Goal: Transaction & Acquisition: Download file/media

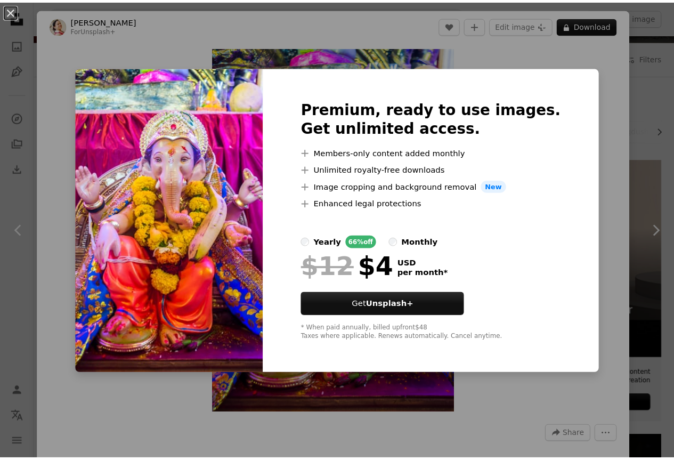
scroll to position [107, 0]
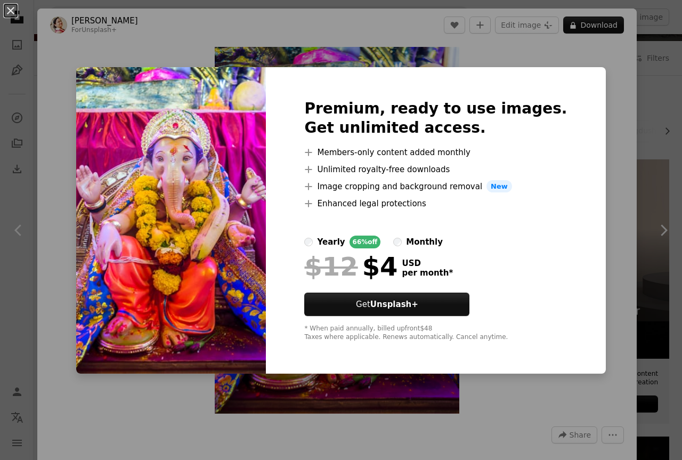
click at [576, 163] on div "Premium, ready to use images. Get unlimited access. A plus sign Members-only co…" at bounding box center [436, 220] width 340 height 307
click at [114, 60] on div "An X shape Premium, ready to use images. Get unlimited access. A plus sign Memb…" at bounding box center [341, 230] width 682 height 460
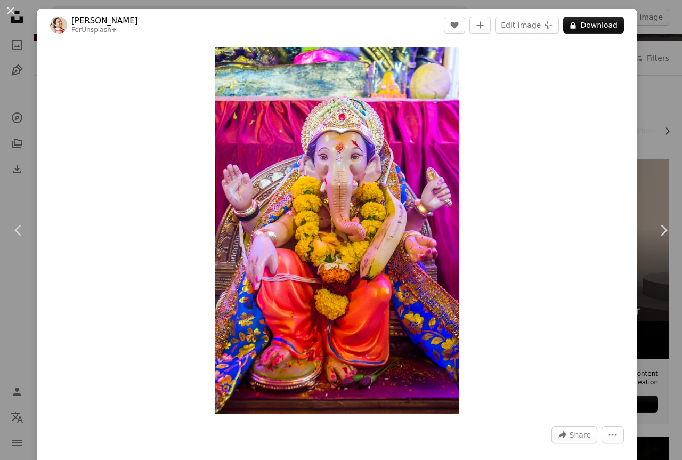
click at [24, 15] on div "An X shape Chevron left Chevron right [PERSON_NAME] For Unsplash+ A heart A plu…" at bounding box center [341, 230] width 682 height 460
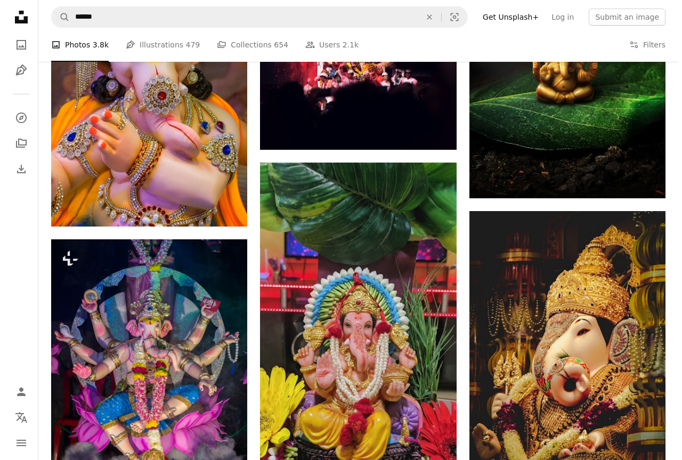
scroll to position [746, 0]
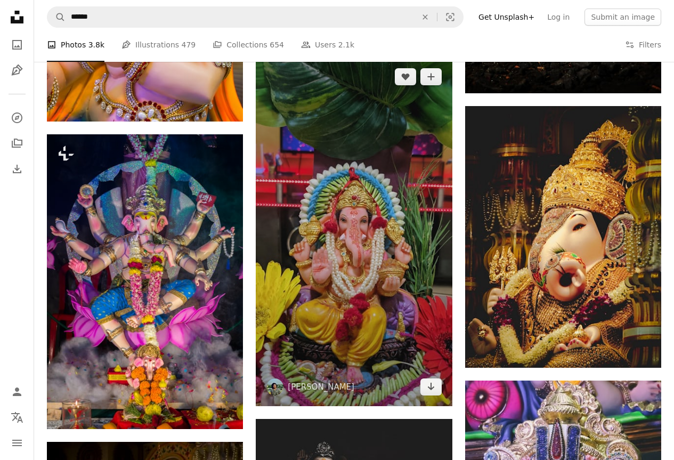
click at [312, 240] on img at bounding box center [354, 232] width 196 height 349
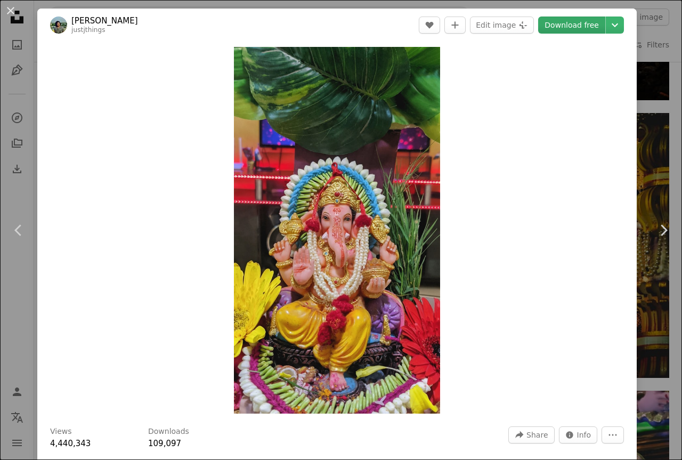
click at [552, 29] on link "Download free" at bounding box center [571, 25] width 67 height 17
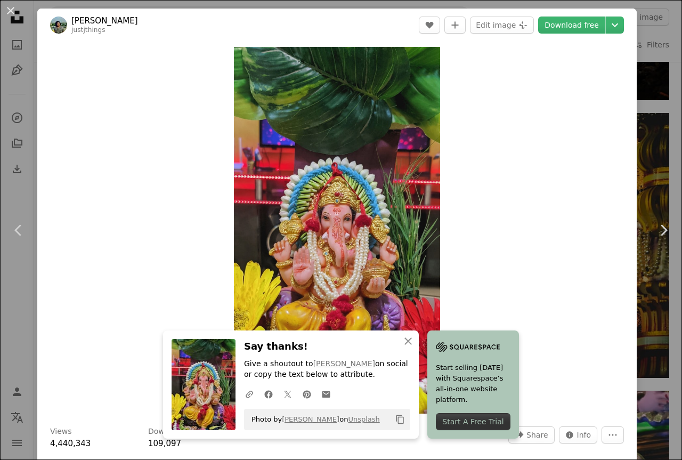
drag, startPoint x: 478, startPoint y: 57, endPoint x: 401, endPoint y: 413, distance: 364.8
click at [401, 413] on button "Copy content" at bounding box center [400, 420] width 18 height 18
